Goal: Complete application form

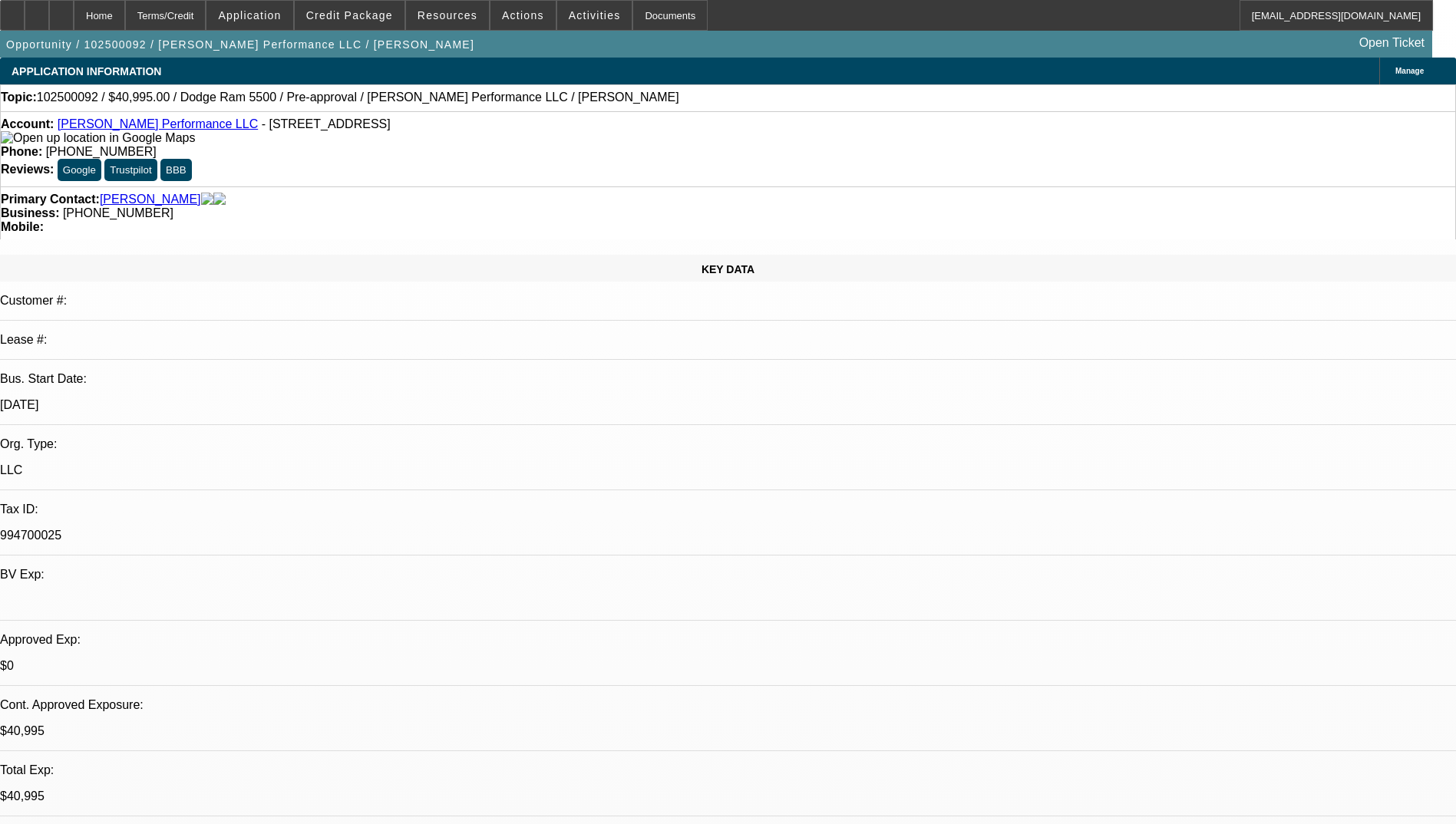
select select "0"
select select "2"
select select "0.1"
select select "4"
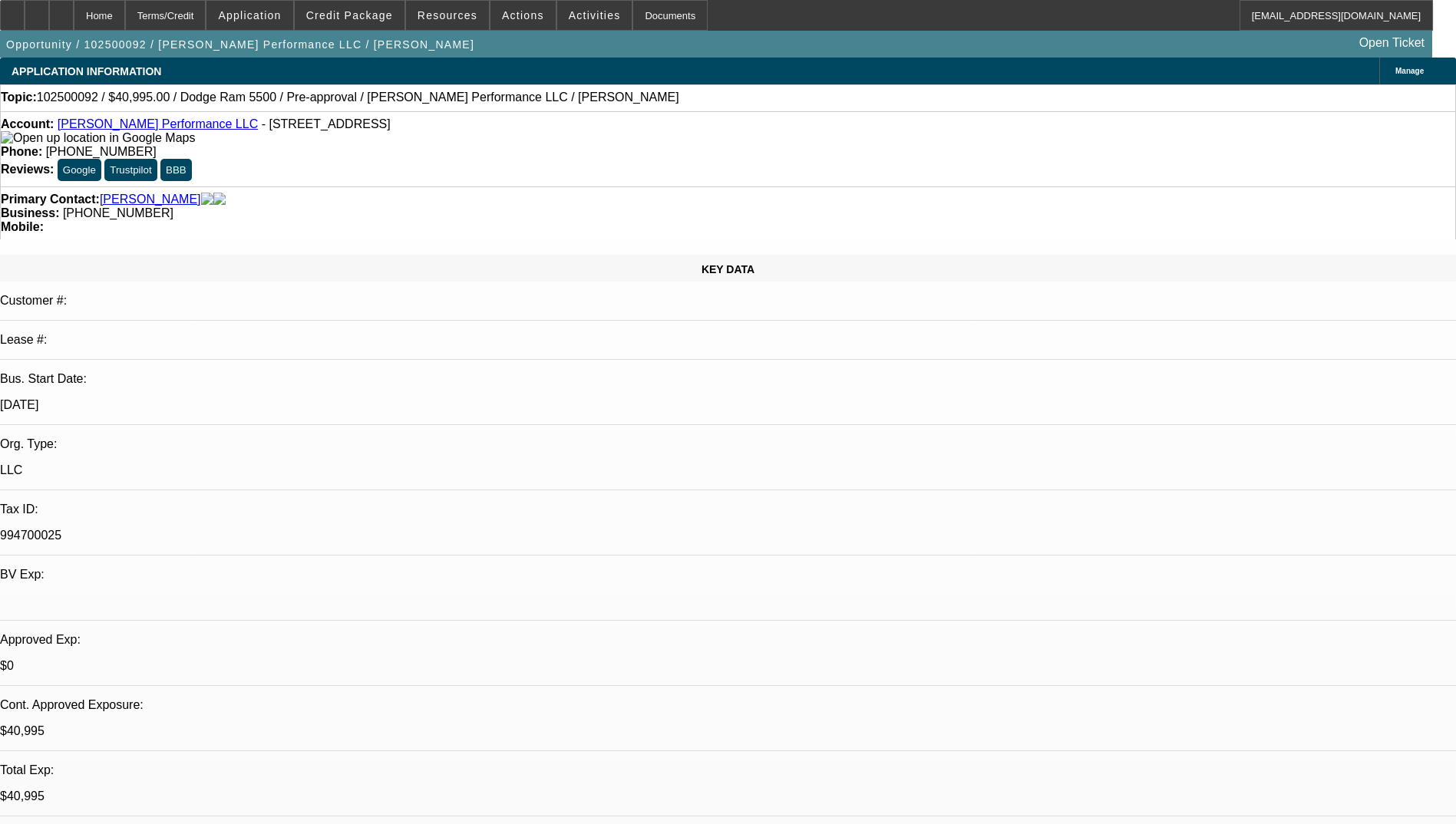
select select "0"
select select "2"
select select "0.1"
select select "4"
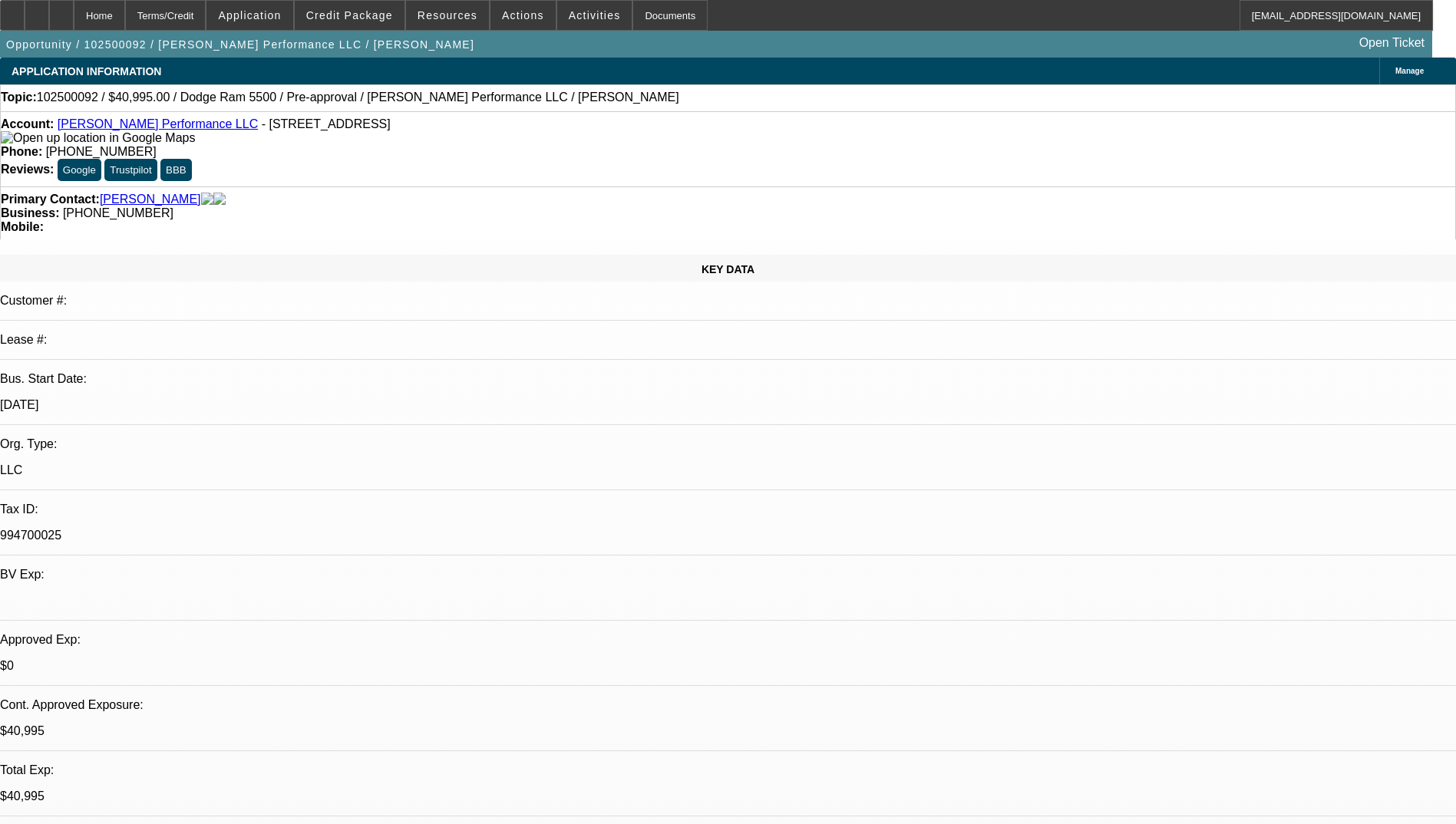
select select "0"
select select "2"
select select "0.1"
select select "4"
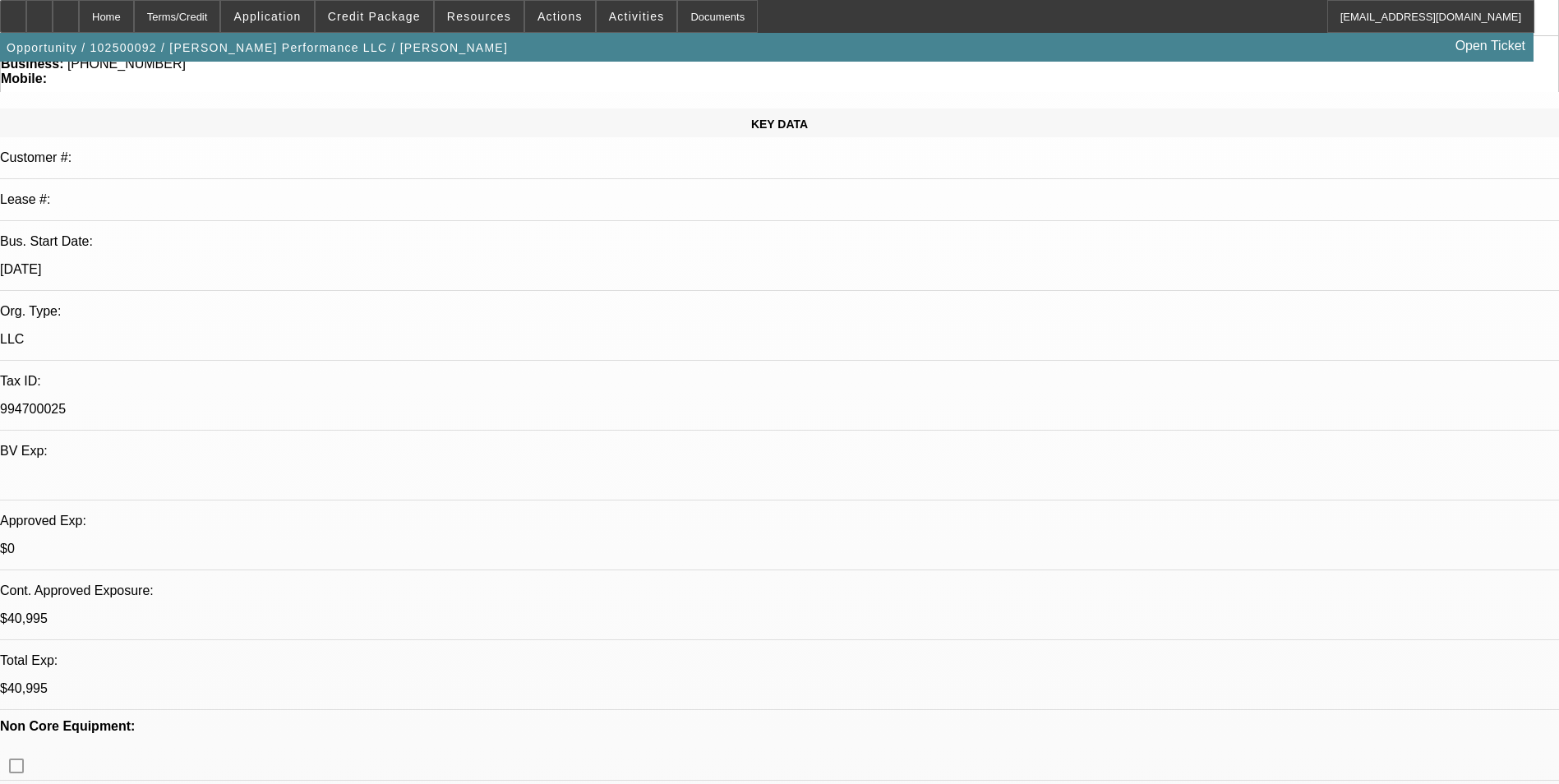
scroll to position [82, 15]
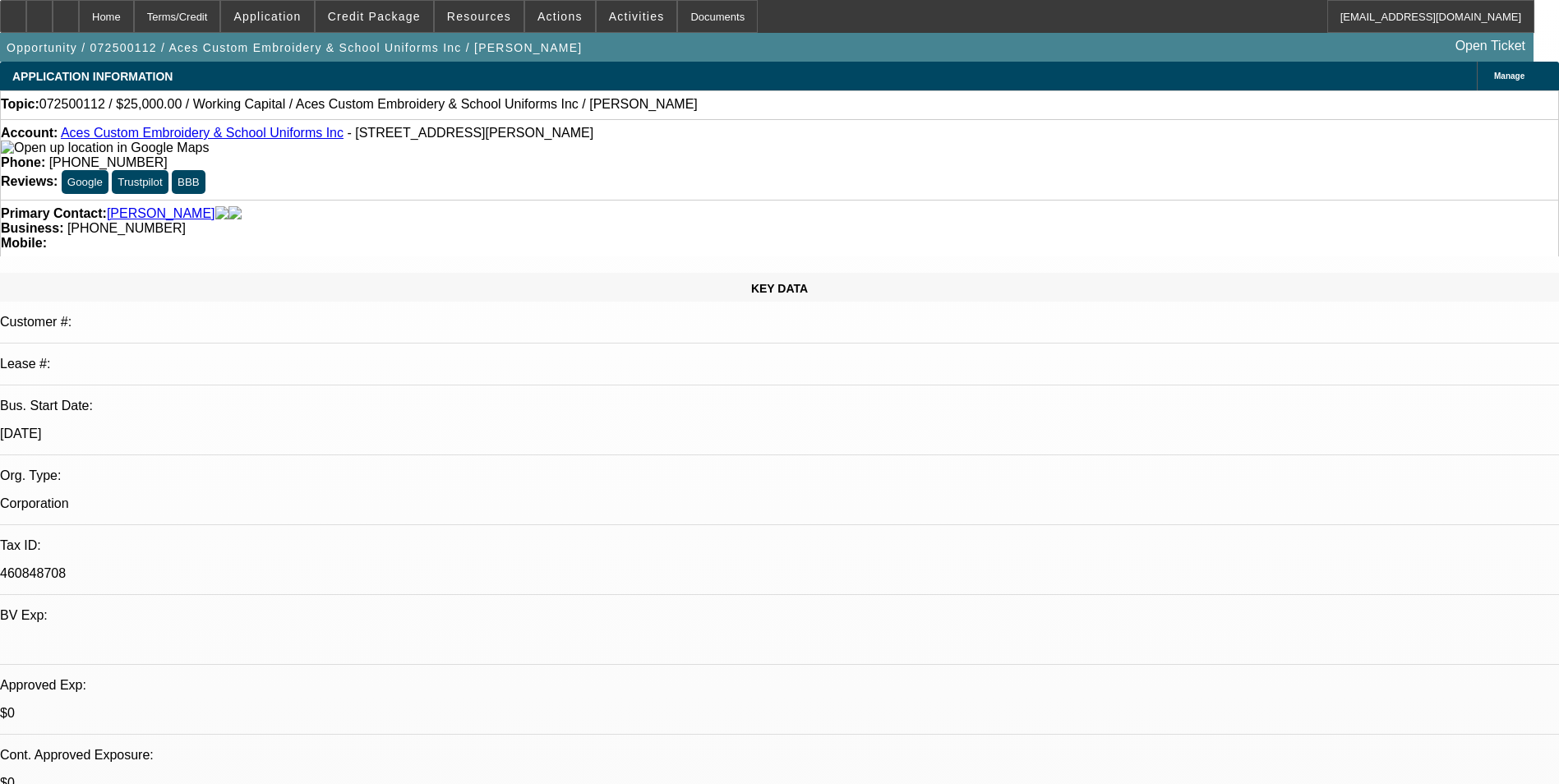
select select "0"
select select "1"
select select "2"
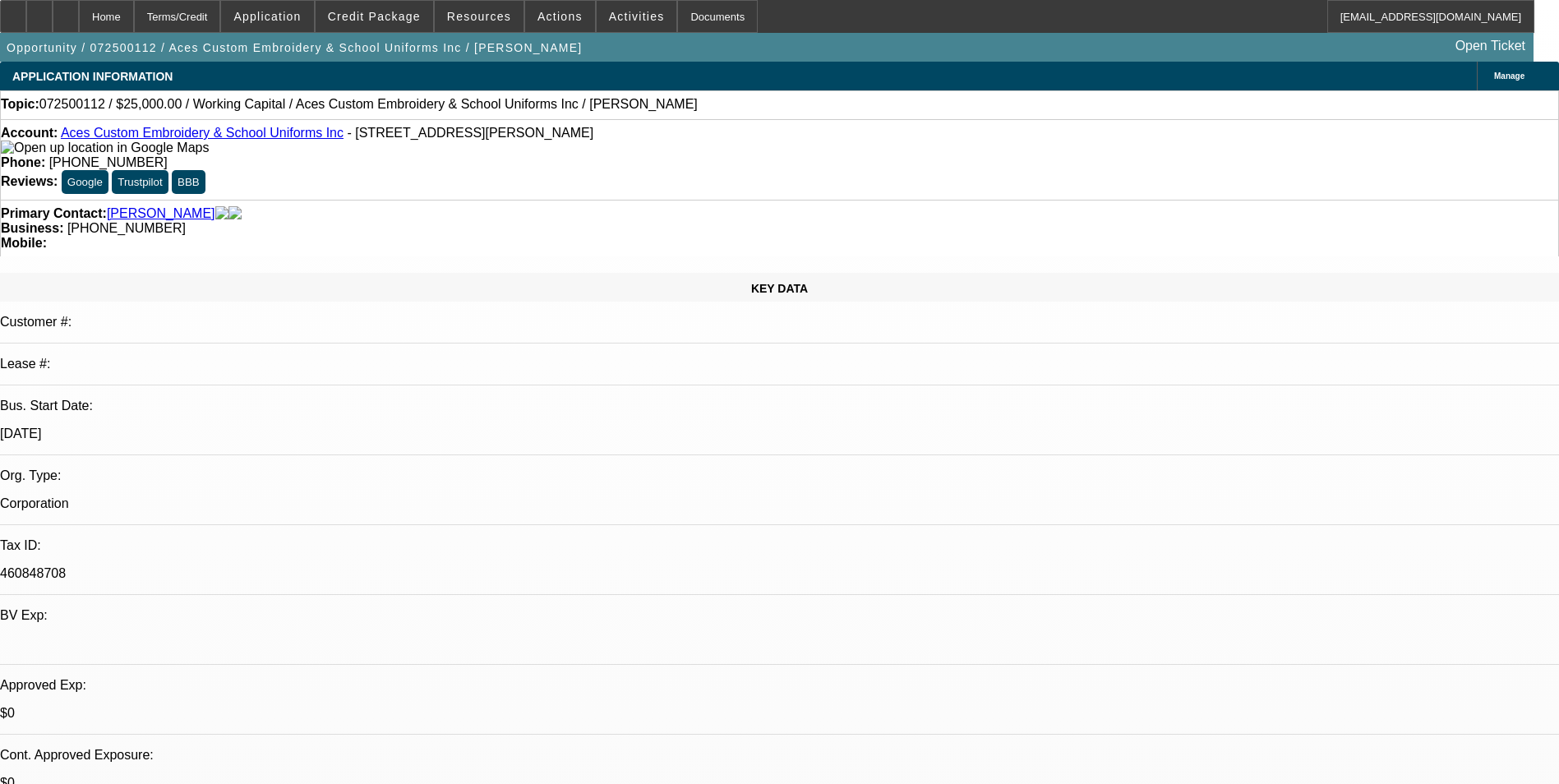
select select "6"
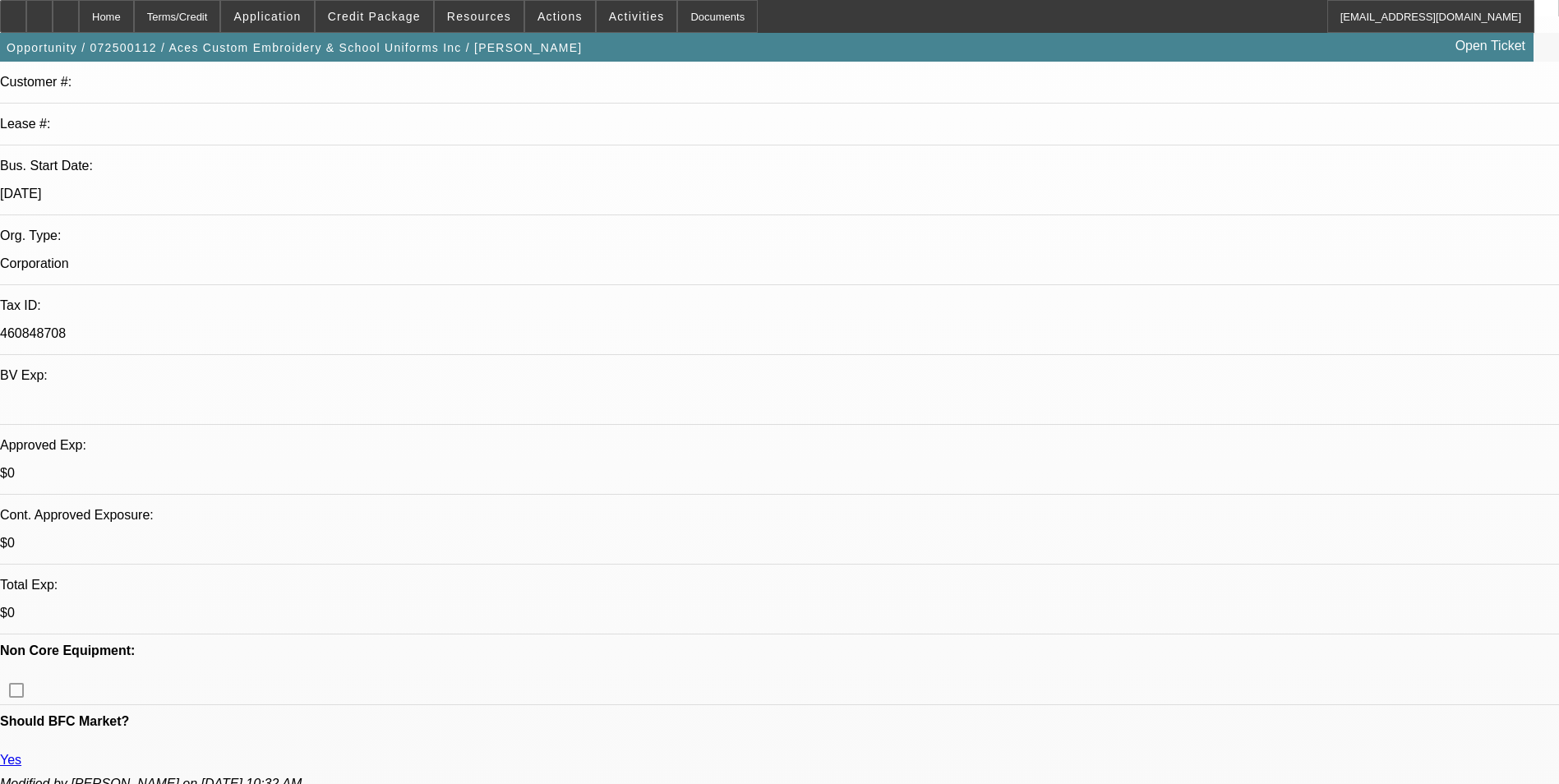
scroll to position [246, 0]
